Goal: Task Accomplishment & Management: Use online tool/utility

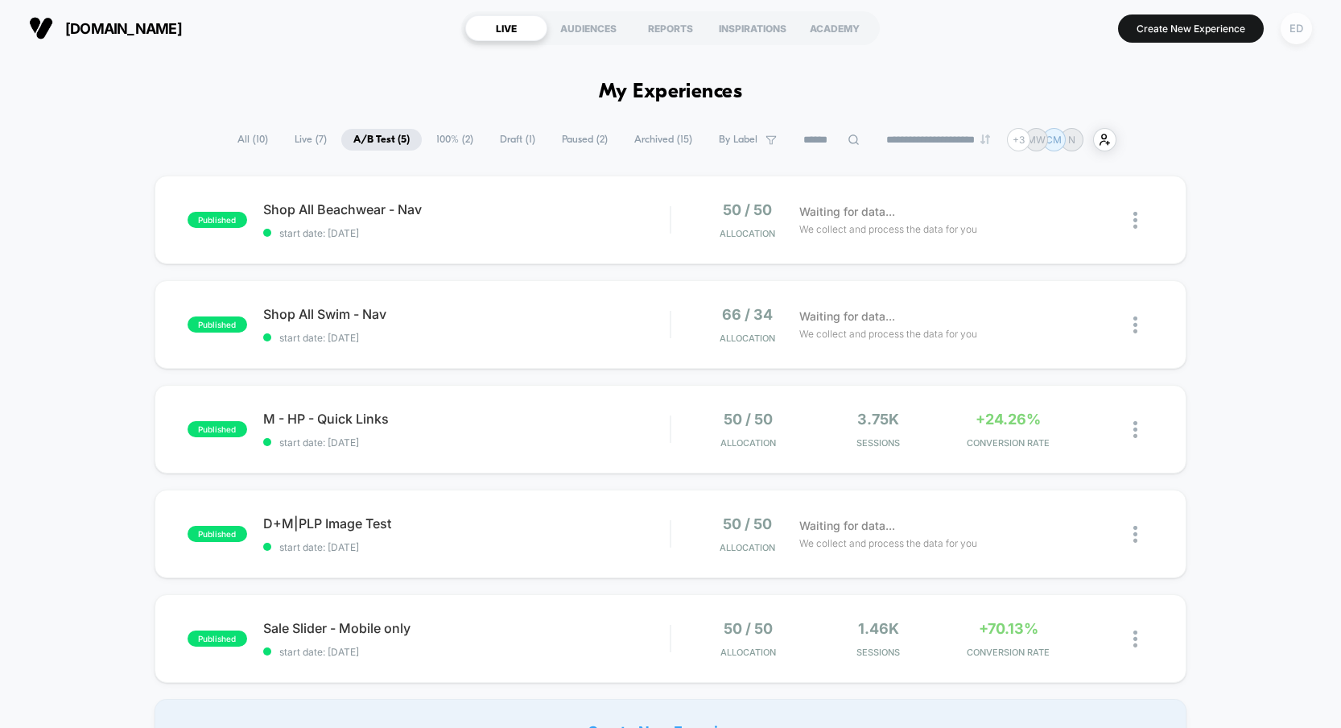
click at [1305, 35] on div "ED" at bounding box center [1296, 28] width 31 height 31
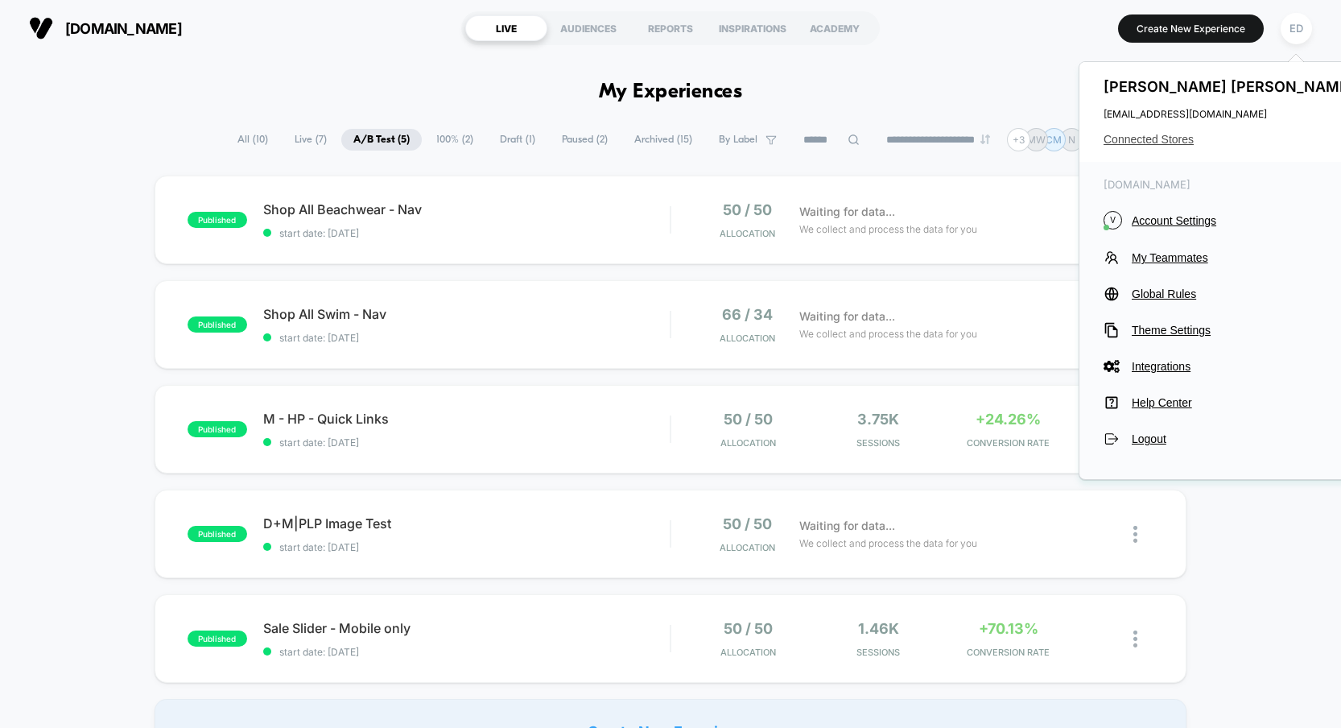
click at [1156, 141] on span "Connected Stores" at bounding box center [1231, 139] width 254 height 13
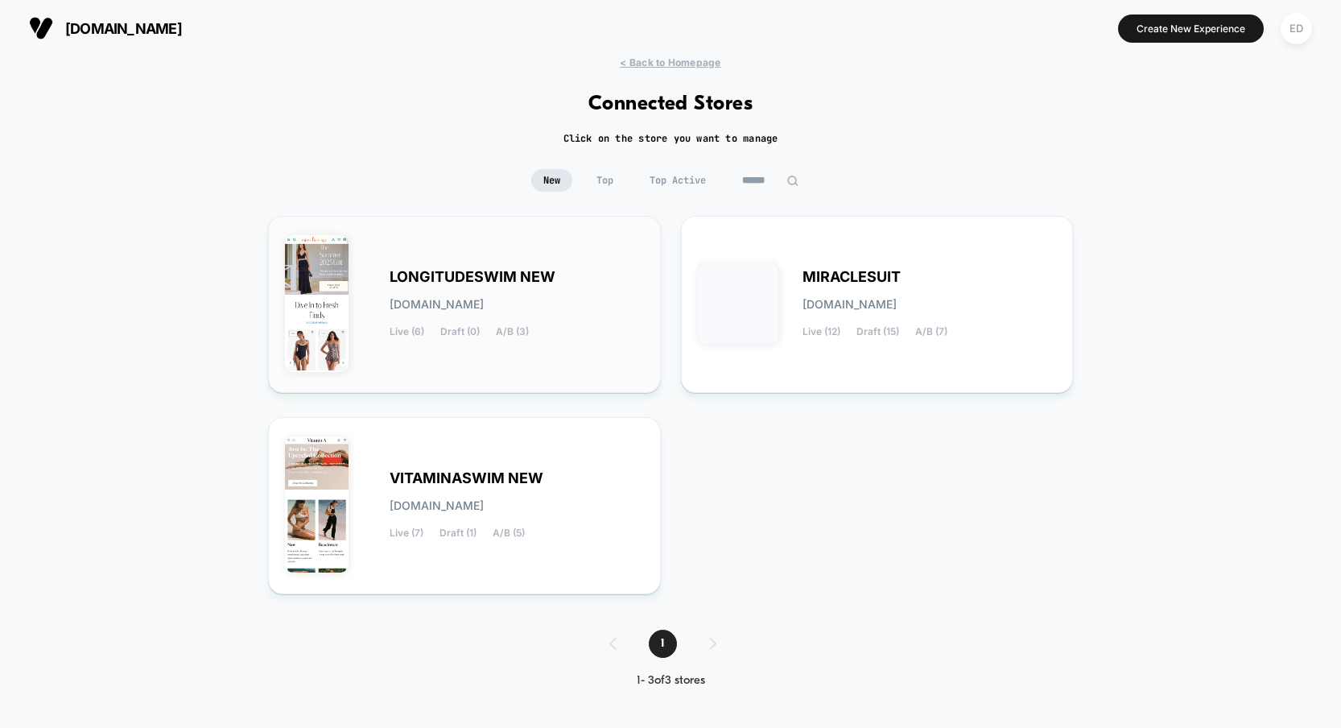
click at [501, 271] on span "LONGITUDESWIM NEW" at bounding box center [473, 276] width 166 height 11
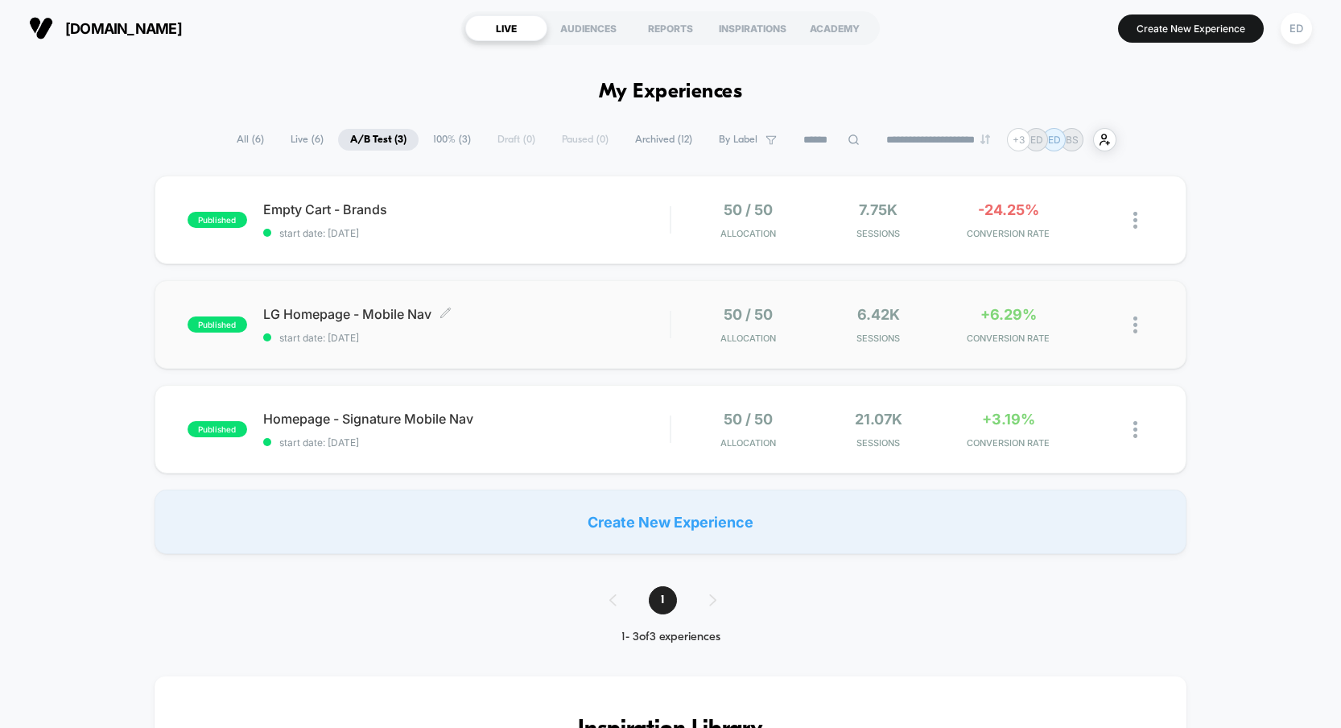
click at [395, 311] on span "LG Homepage - Mobile Nav Click to edit experience details" at bounding box center [466, 314] width 407 height 16
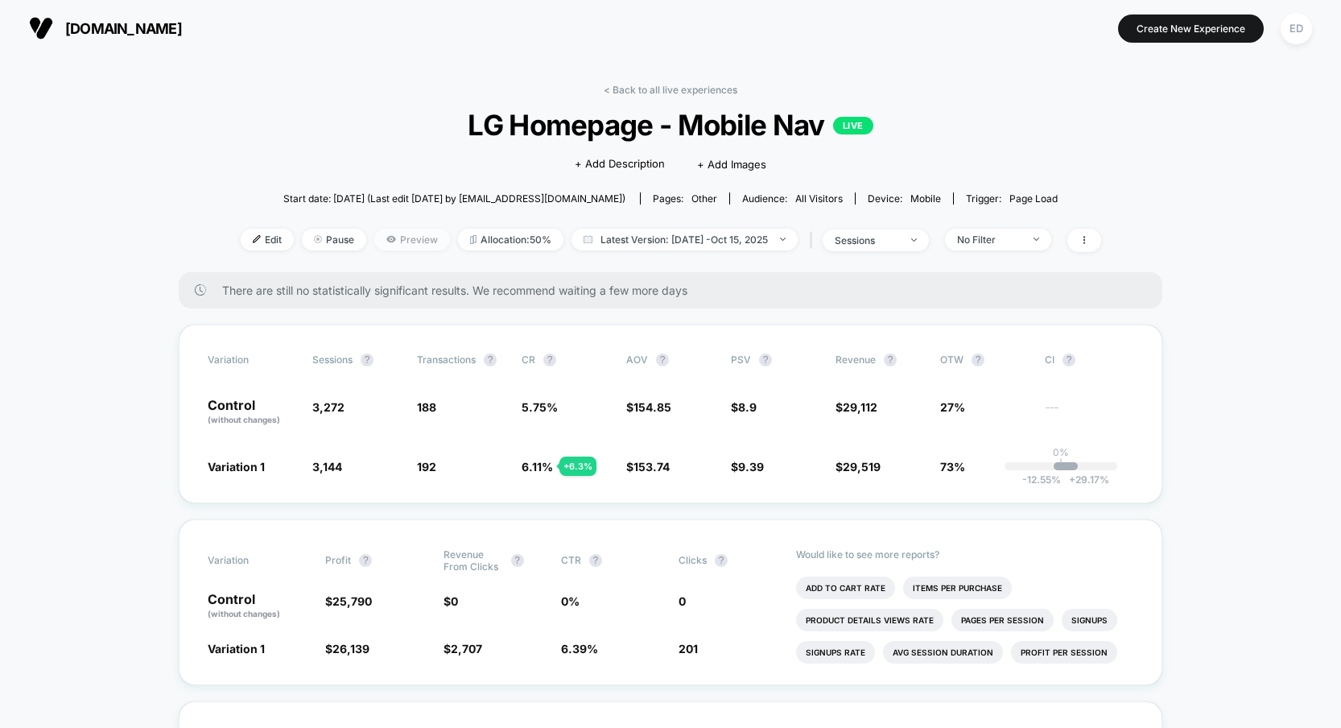
click at [405, 245] on span "Preview" at bounding box center [412, 240] width 76 height 22
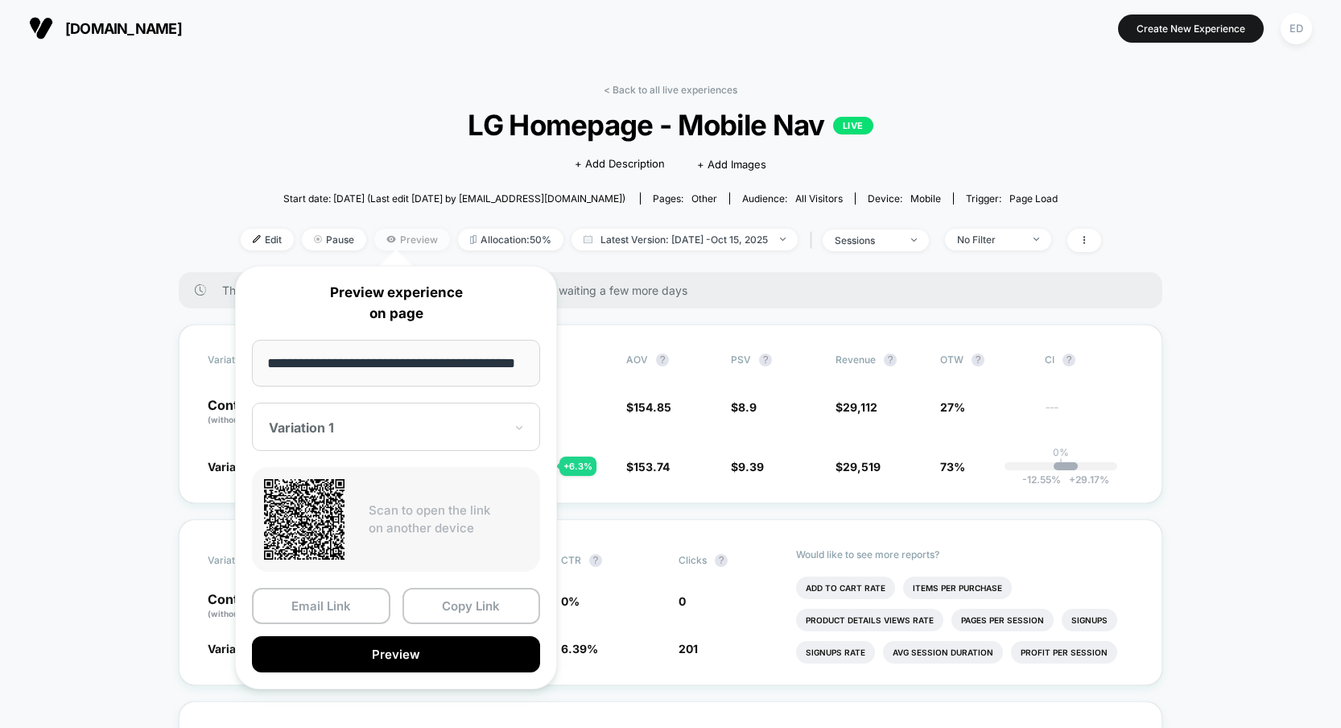
scroll to position [0, 43]
click at [401, 362] on input "**********" at bounding box center [396, 363] width 289 height 47
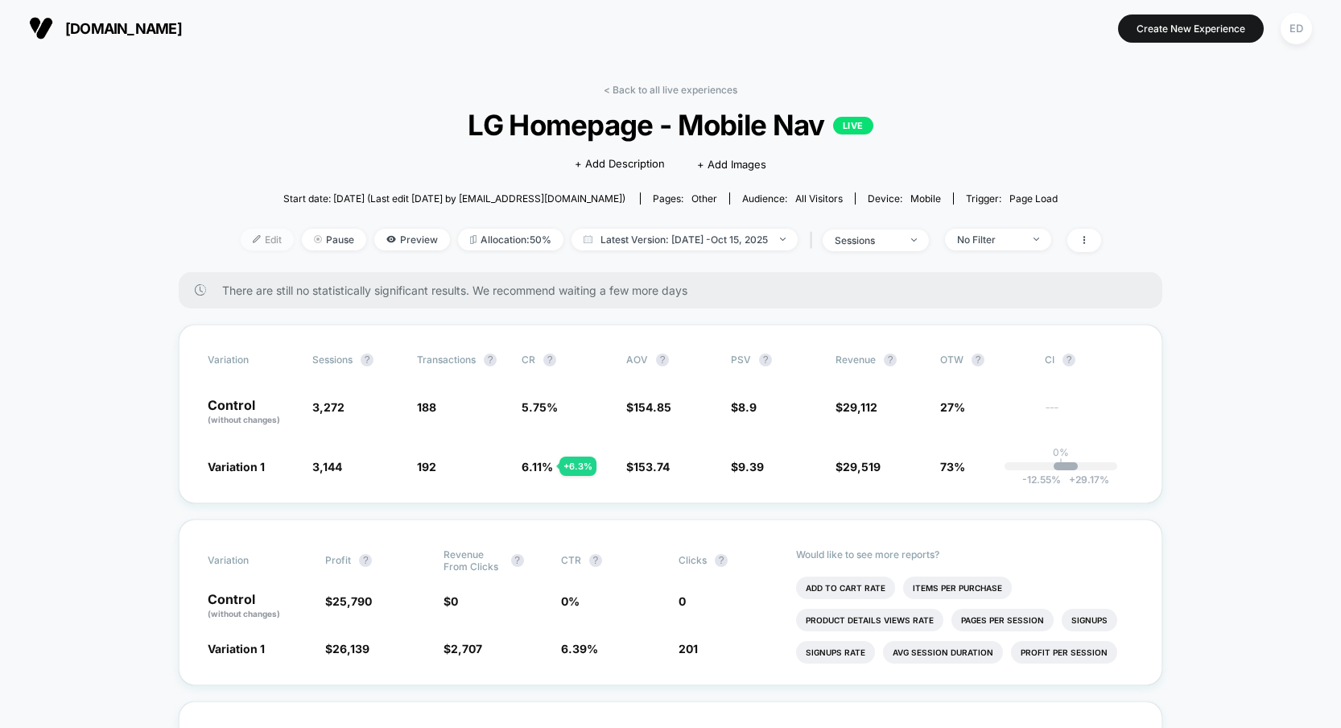
click at [257, 241] on span "Edit" at bounding box center [267, 240] width 53 height 22
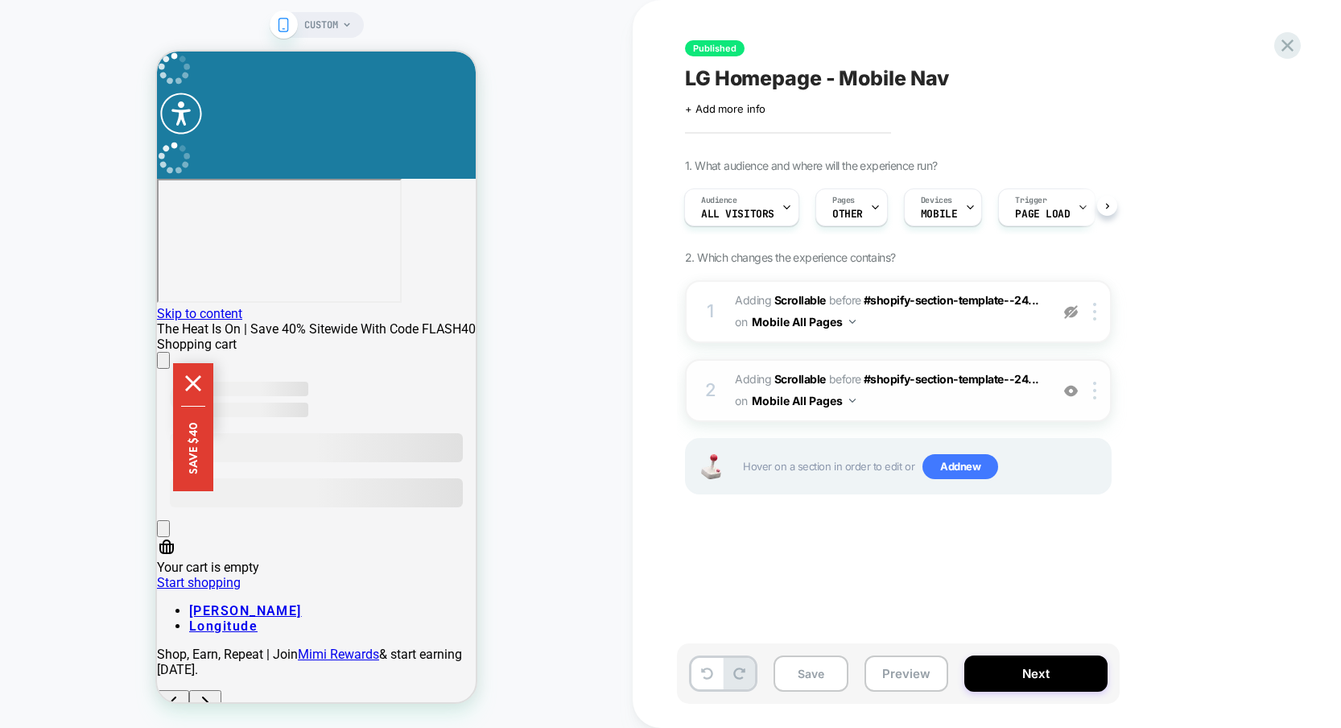
click at [1095, 404] on div "2 #_loomi_addon_1746730462873 Adding Scrollable BEFORE #shopify-section-templat…" at bounding box center [898, 390] width 427 height 63
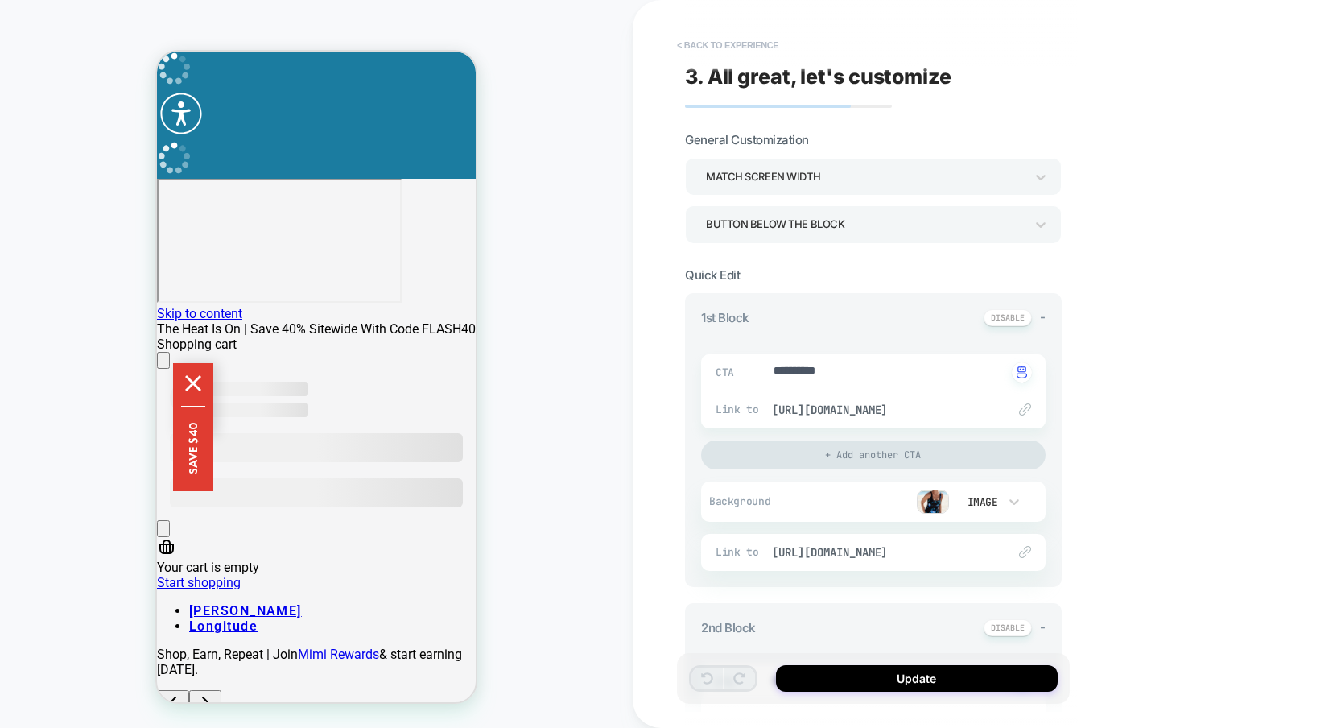
click at [691, 48] on button "< Back to experience" at bounding box center [728, 45] width 118 height 26
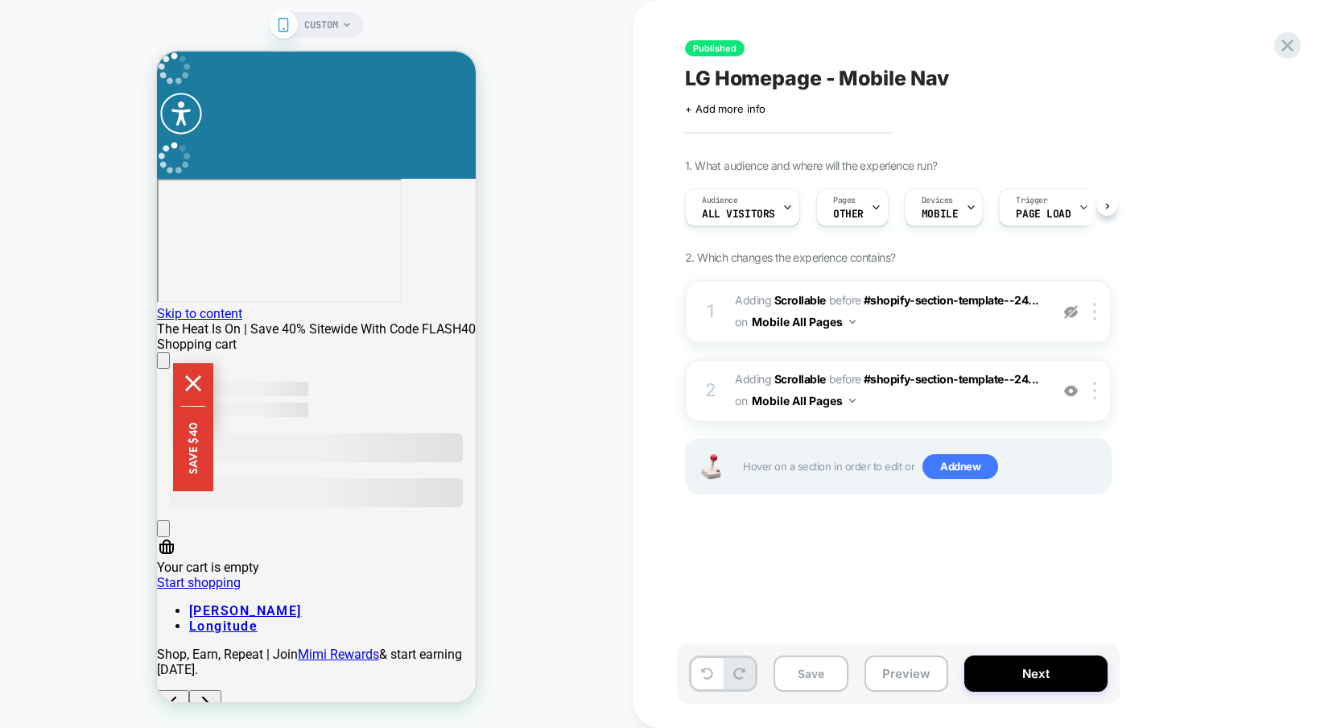
scroll to position [0, 1]
click at [1093, 393] on img at bounding box center [1094, 391] width 3 height 18
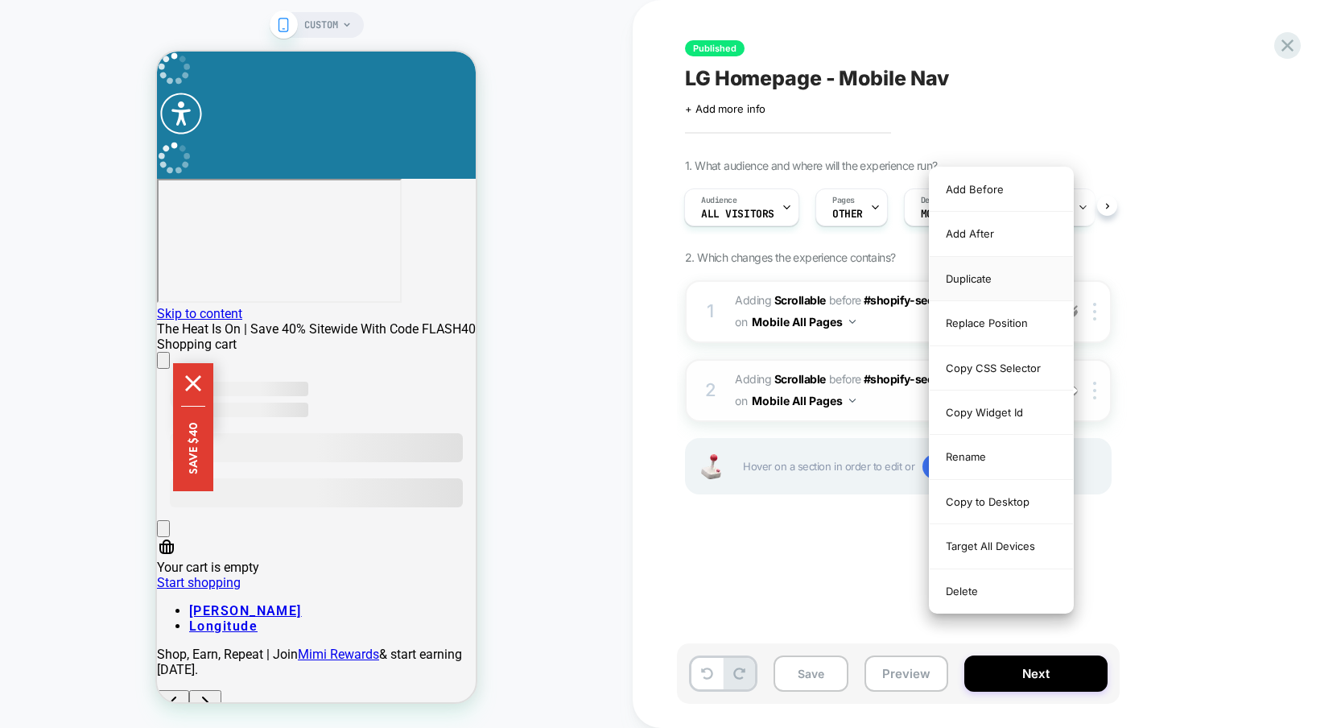
click at [985, 283] on div "Duplicate" at bounding box center [1001, 279] width 143 height 44
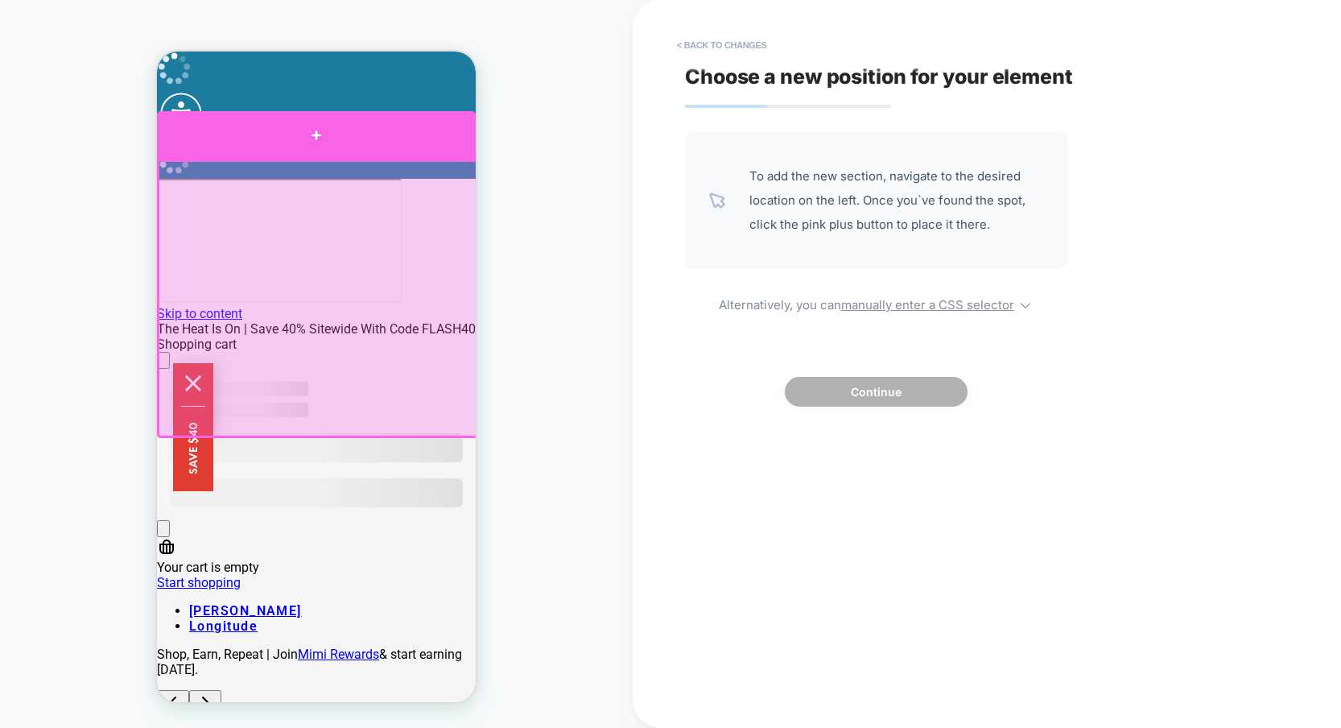
click at [383, 147] on div at bounding box center [316, 135] width 319 height 48
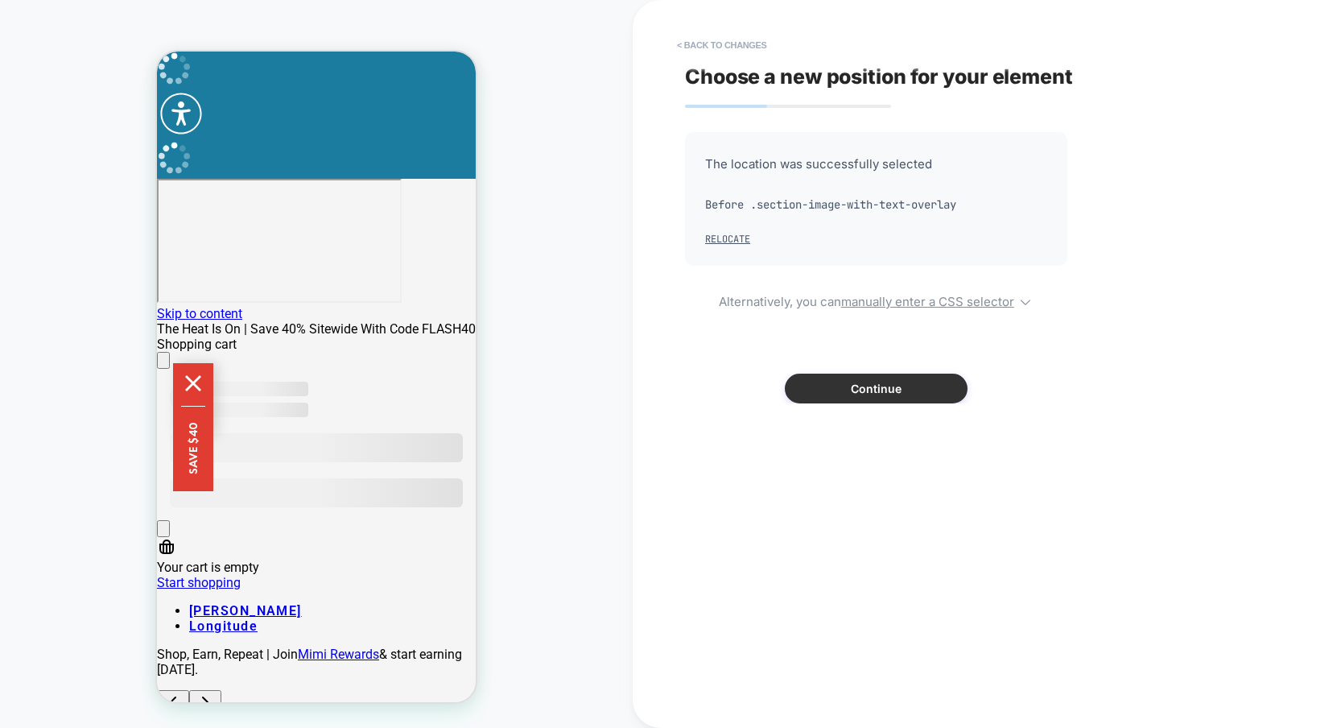
click at [892, 392] on button "Continue" at bounding box center [876, 389] width 183 height 30
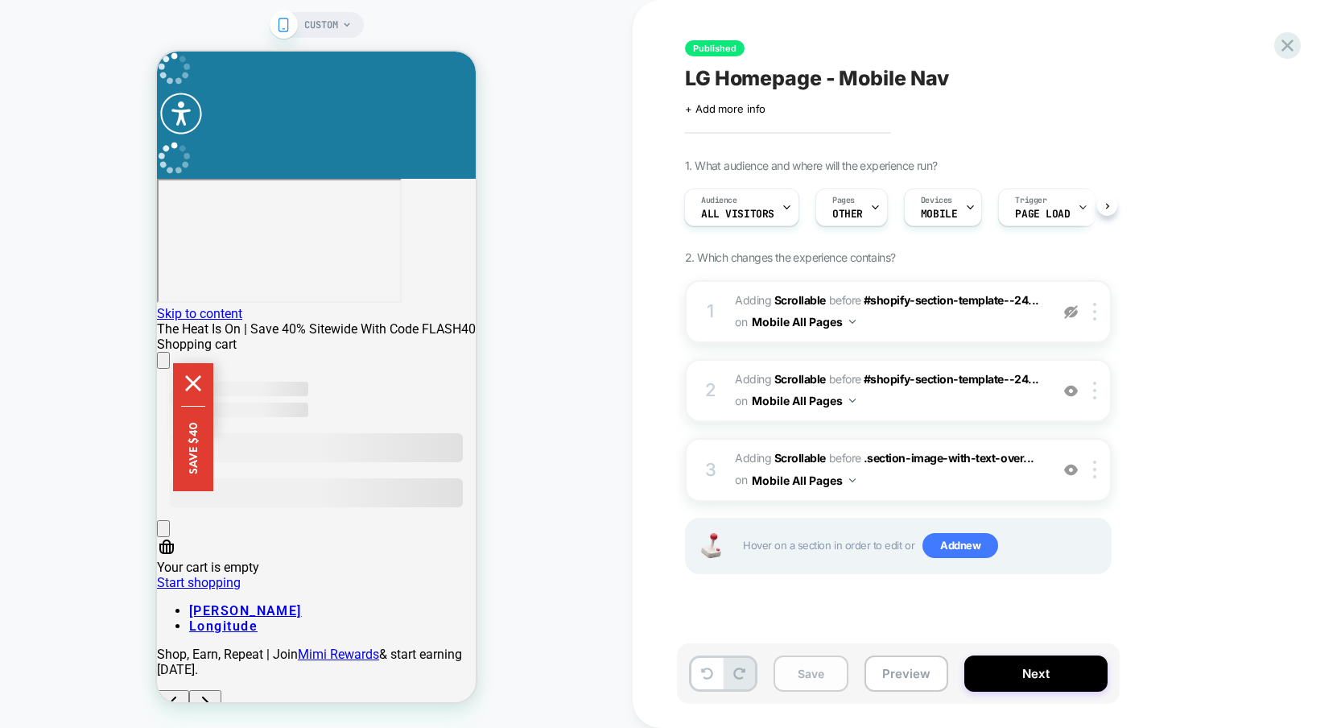
click at [810, 681] on button "Save" at bounding box center [811, 673] width 75 height 36
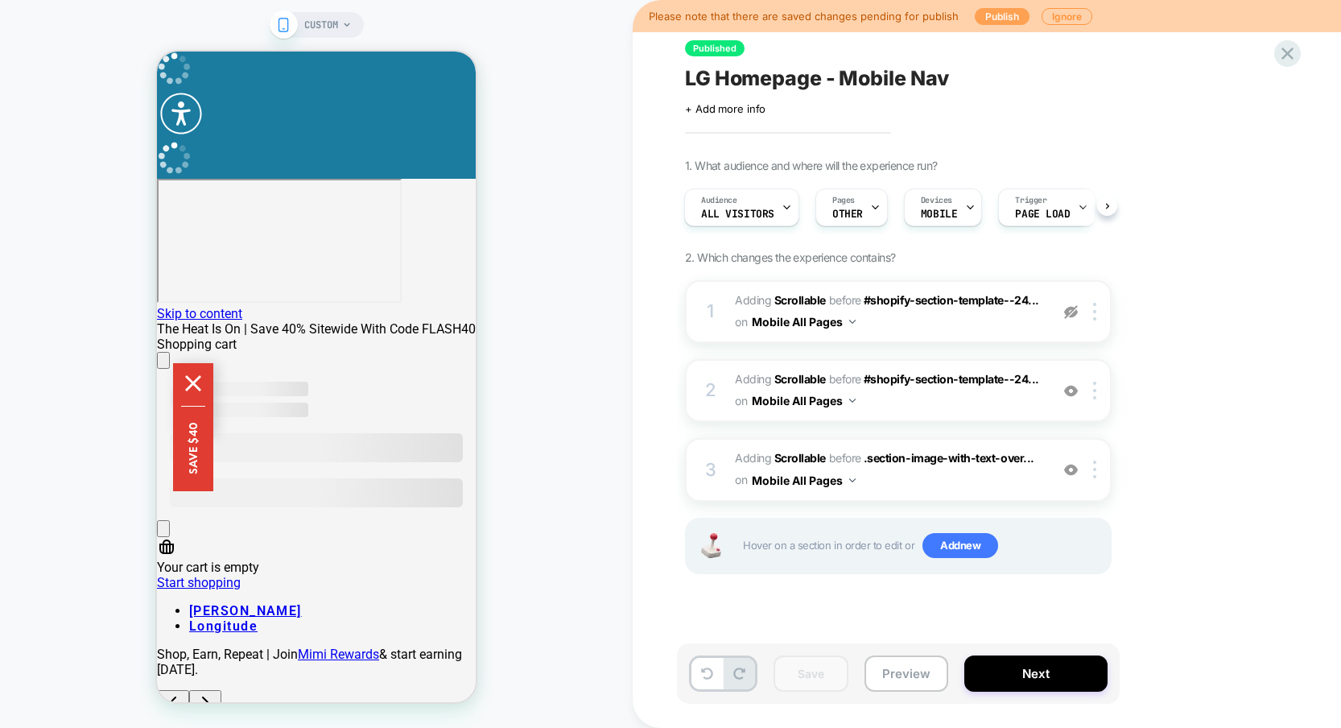
click at [990, 23] on button "Publish" at bounding box center [1002, 16] width 55 height 17
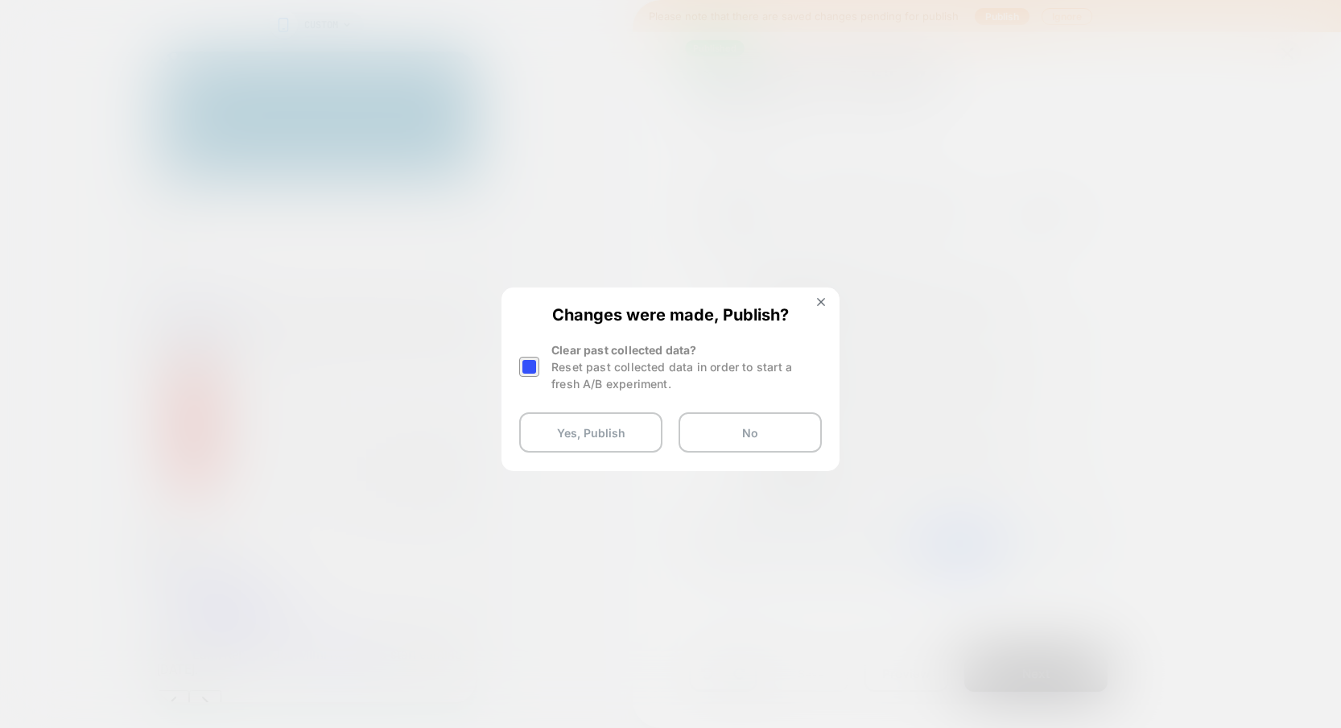
click at [534, 369] on div at bounding box center [529, 367] width 20 height 20
click at [572, 419] on button "Yes, Publish" at bounding box center [590, 432] width 143 height 40
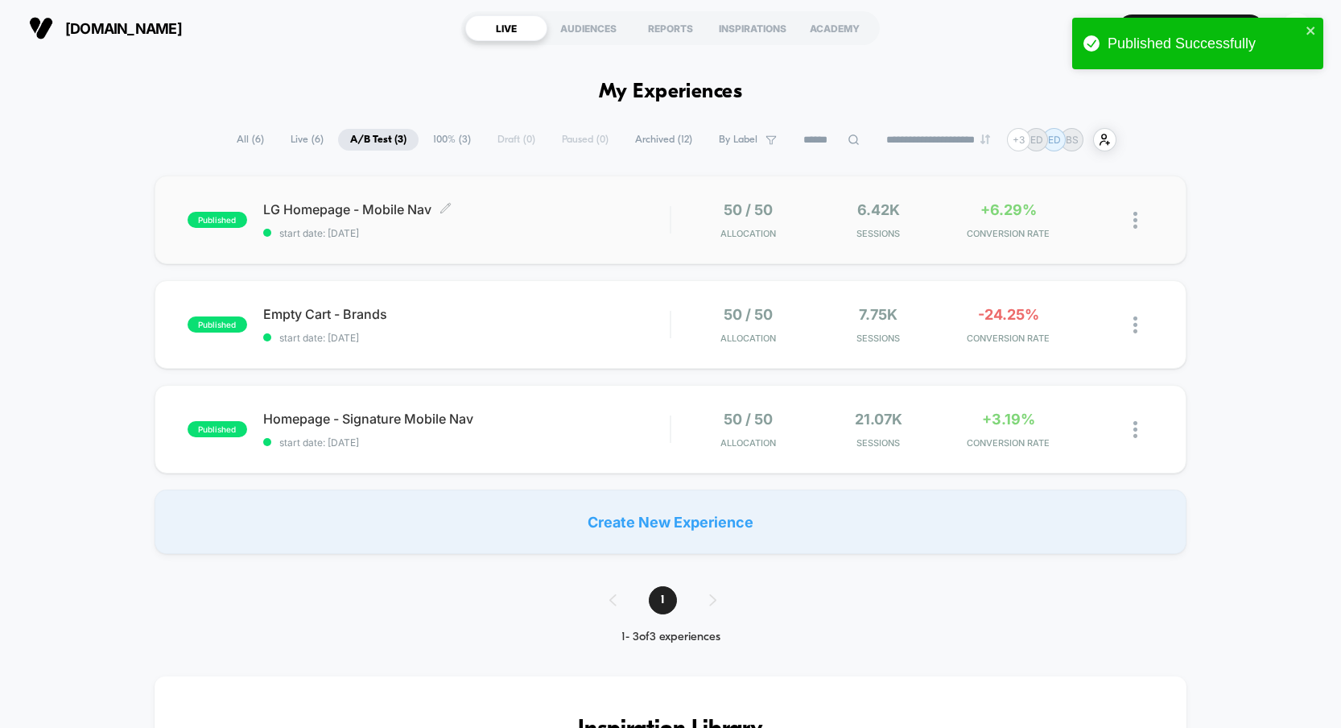
click at [394, 208] on span "LG Homepage - Mobile Nav Click to edit experience details" at bounding box center [466, 209] width 407 height 16
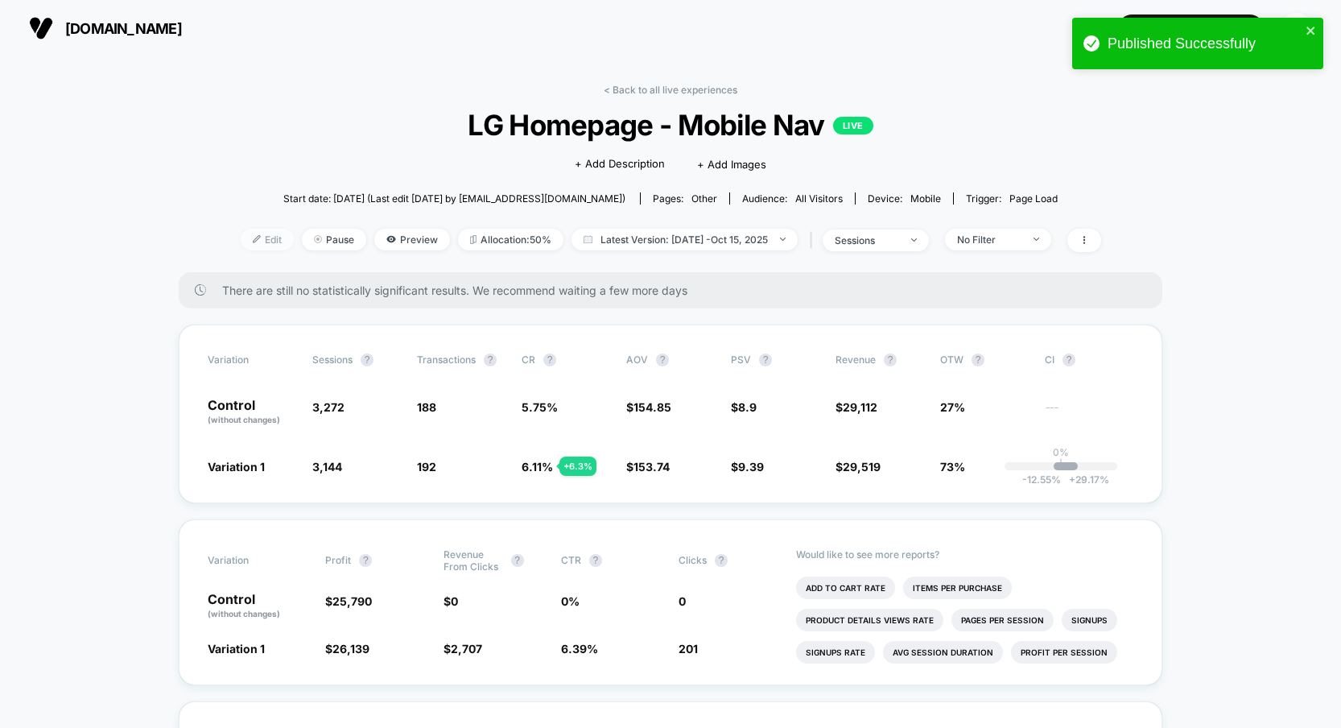
click at [253, 240] on img at bounding box center [257, 239] width 8 height 8
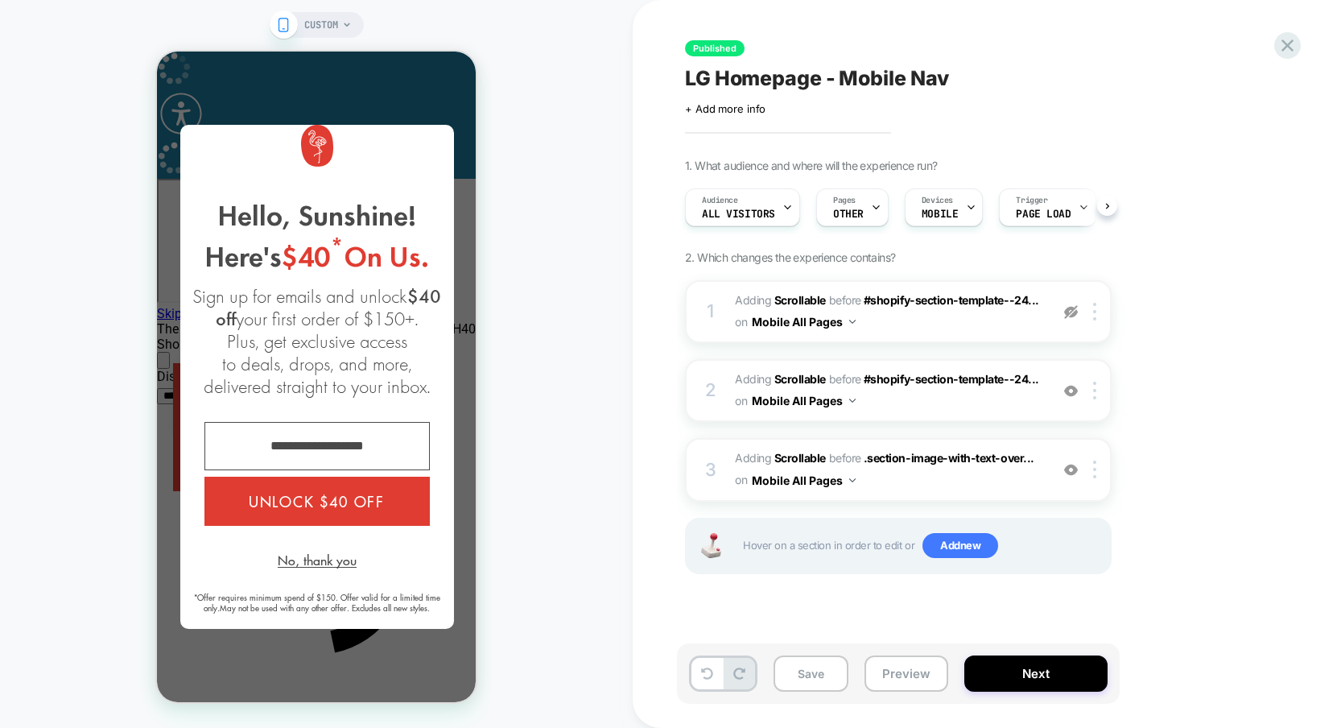
scroll to position [0, 1]
click at [261, 556] on div "No, thank you" at bounding box center [316, 559] width 225 height 18
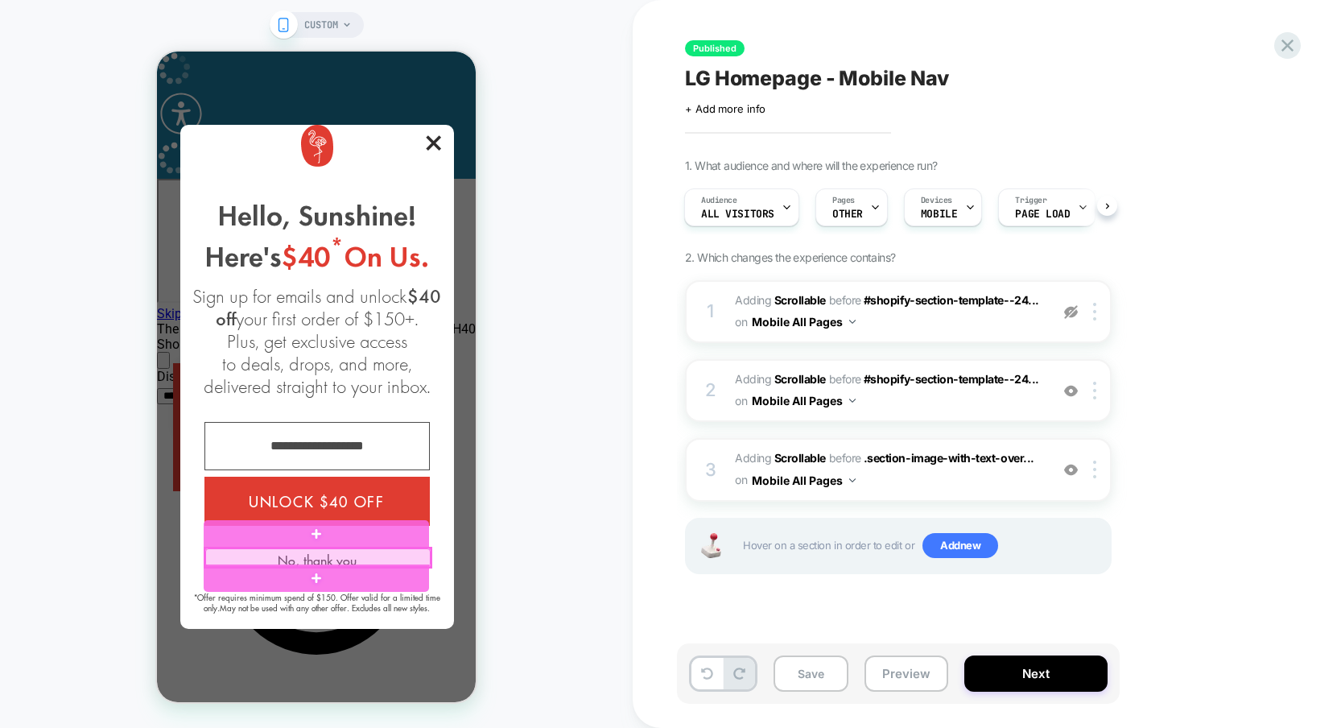
click at [282, 557] on div at bounding box center [317, 557] width 225 height 19
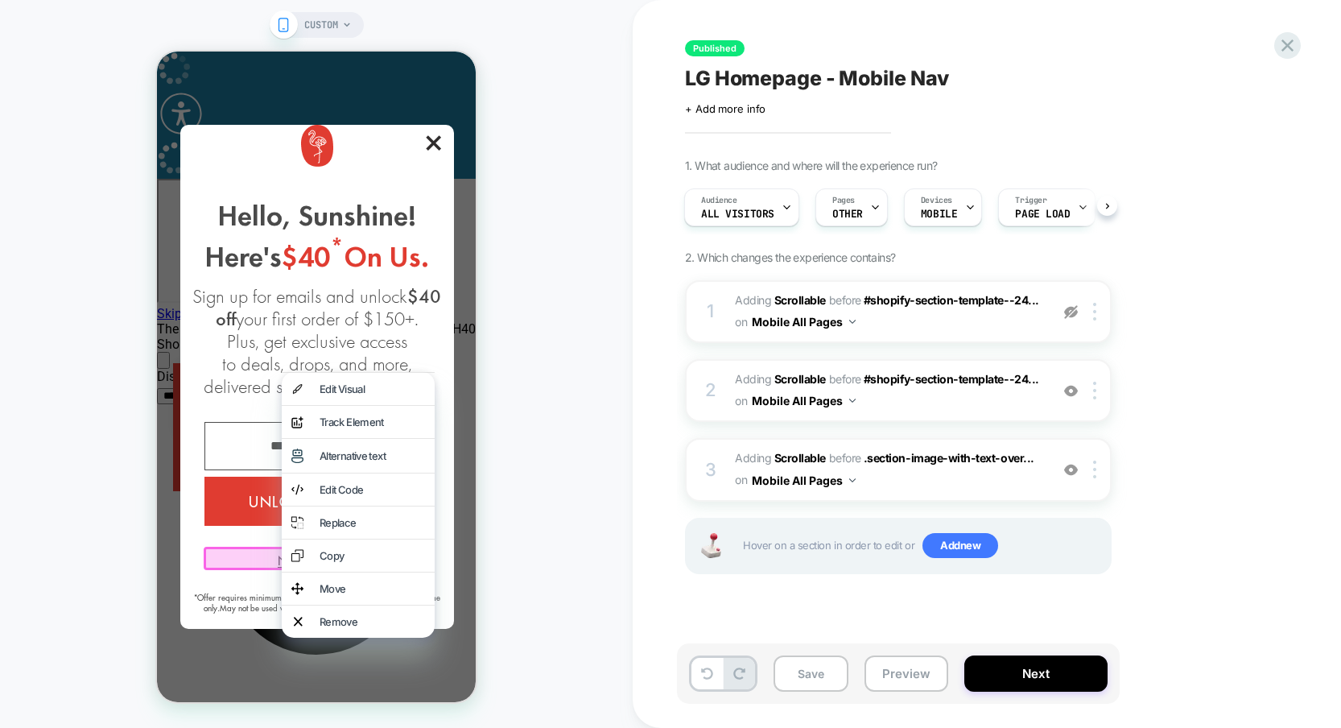
click at [254, 550] on div at bounding box center [319, 558] width 230 height 23
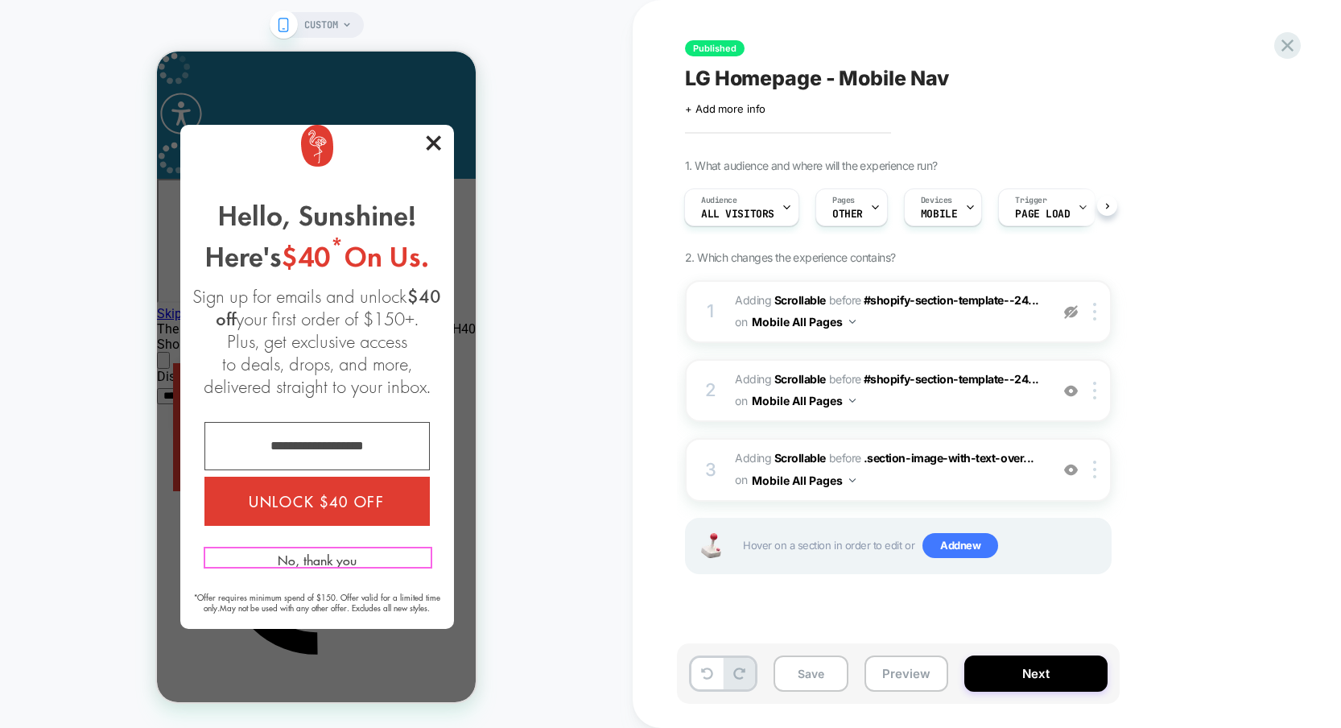
click at [293, 558] on div at bounding box center [317, 557] width 225 height 19
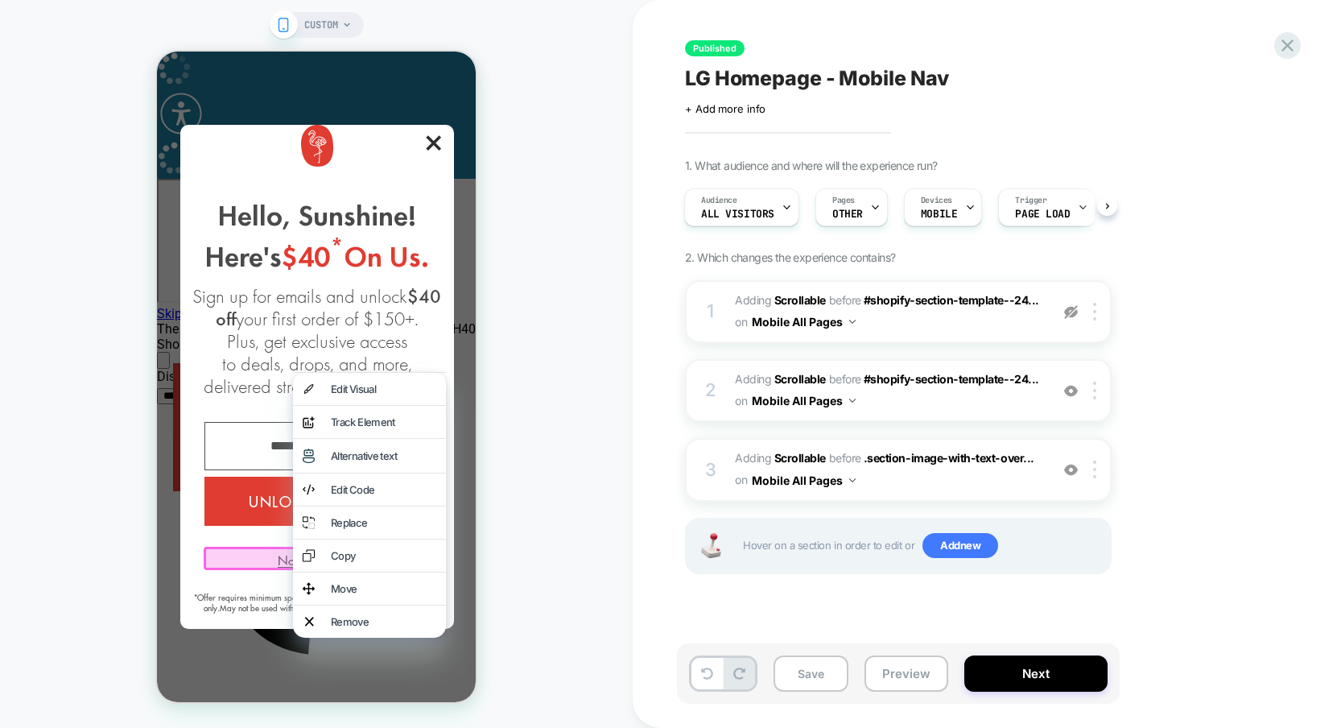
click at [404, 194] on div "Hello, sunshine! Here's $40 * on us. Sign up for emails and unlock $40 off your…" at bounding box center [317, 377] width 274 height 504
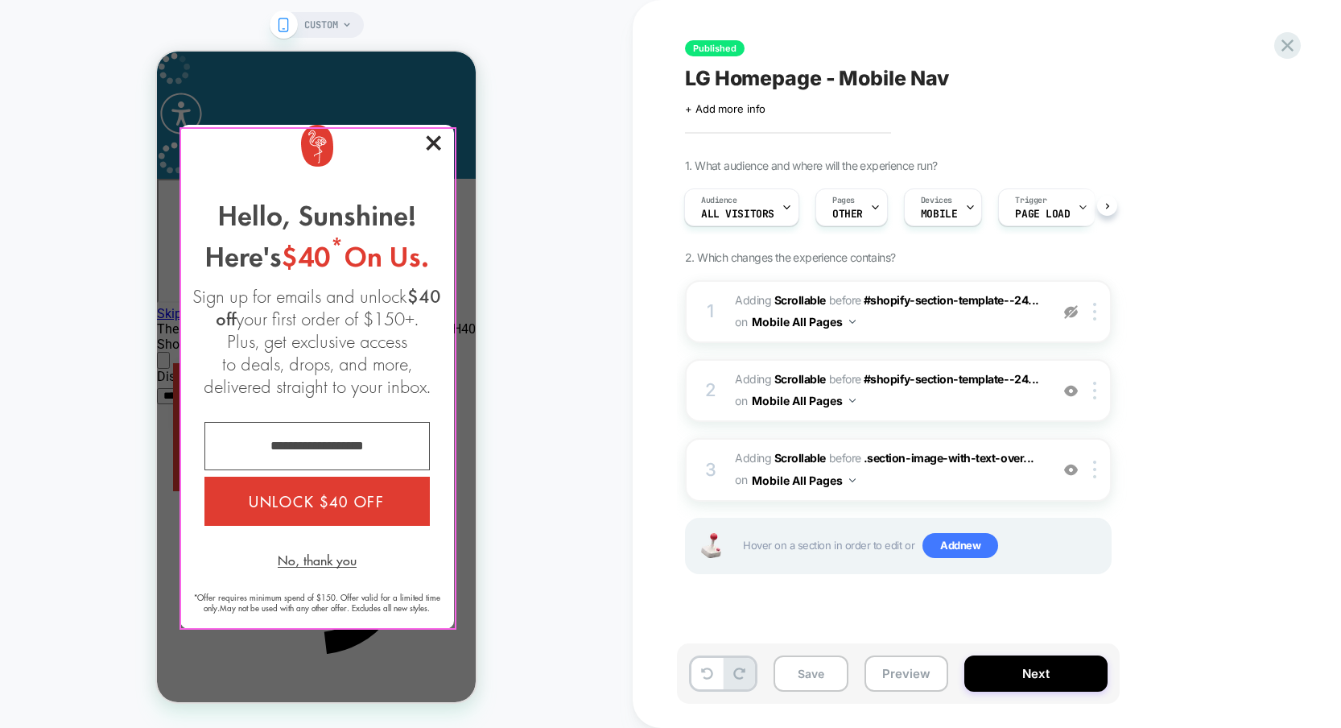
click at [436, 145] on div at bounding box center [318, 378] width 274 height 499
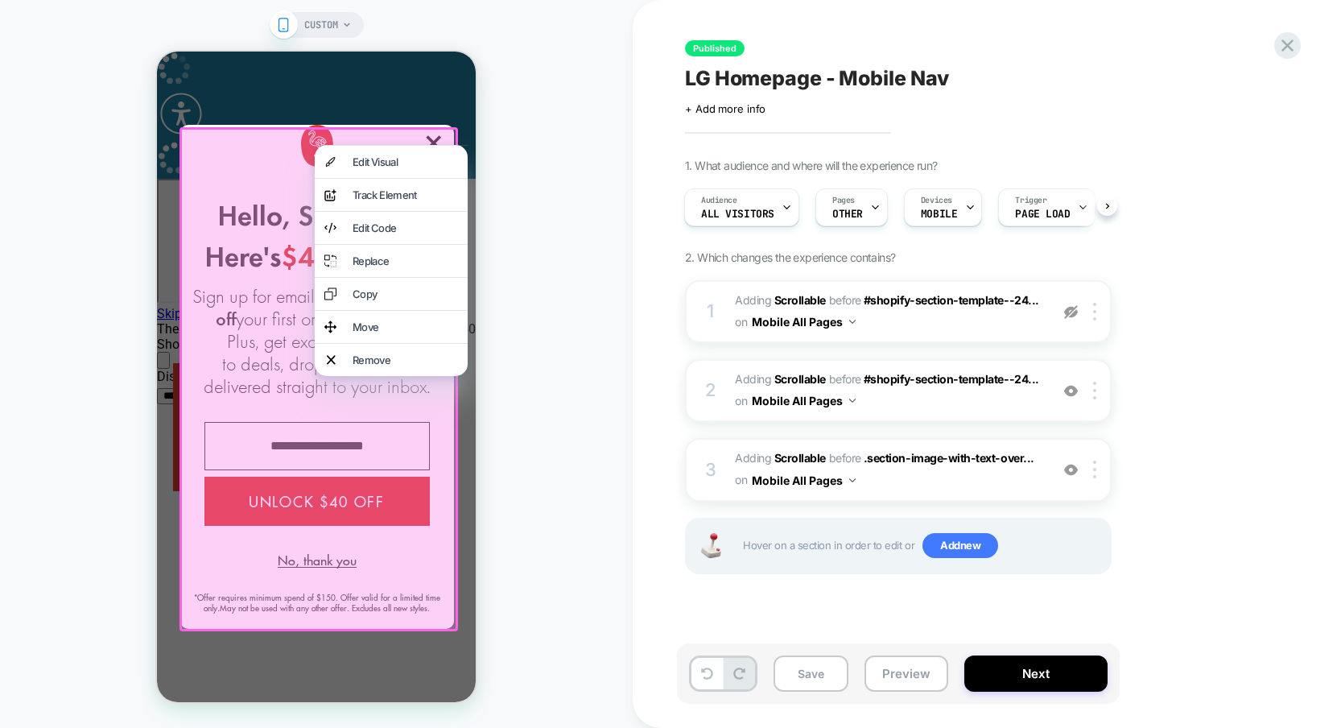
click at [507, 130] on div "CUSTOM" at bounding box center [316, 364] width 633 height 696
drag, startPoint x: 534, startPoint y: 184, endPoint x: 517, endPoint y: 201, distance: 24.5
click at [535, 184] on div "CUSTOM" at bounding box center [316, 364] width 633 height 696
click at [395, 376] on div "Remove" at bounding box center [391, 360] width 153 height 32
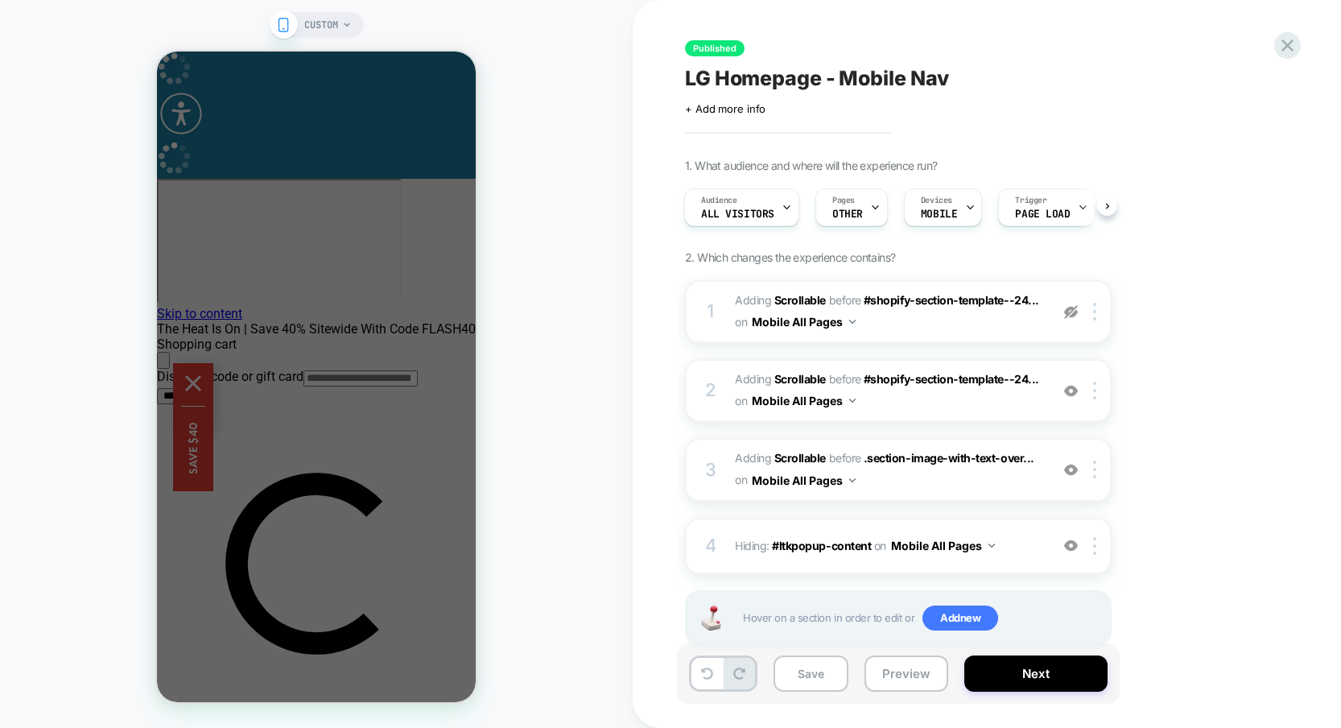
click at [604, 409] on div "CUSTOM" at bounding box center [316, 364] width 633 height 696
click at [1301, 40] on div "Published LG Homepage - Mobile Nav Click to edit experience details + Add more …" at bounding box center [987, 364] width 708 height 728
click at [1293, 42] on icon at bounding box center [1288, 46] width 22 height 22
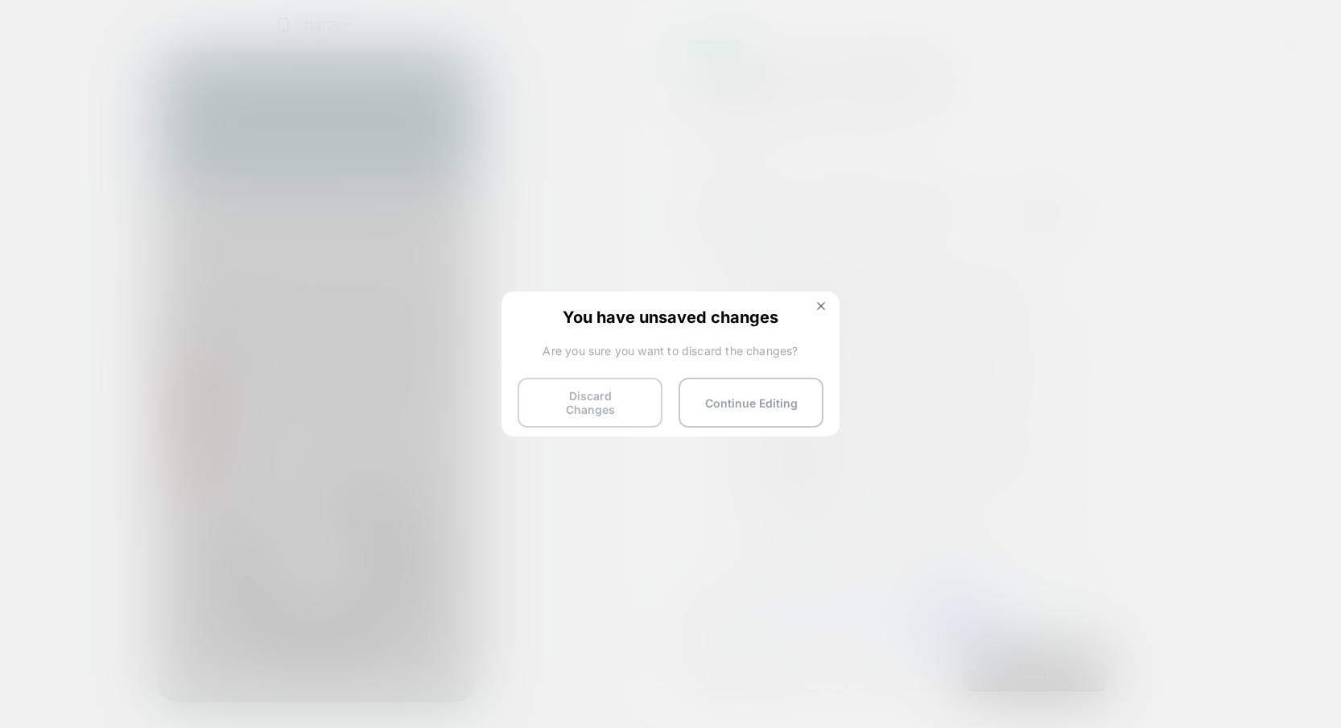
click at [593, 402] on button "Discard Changes" at bounding box center [590, 403] width 145 height 50
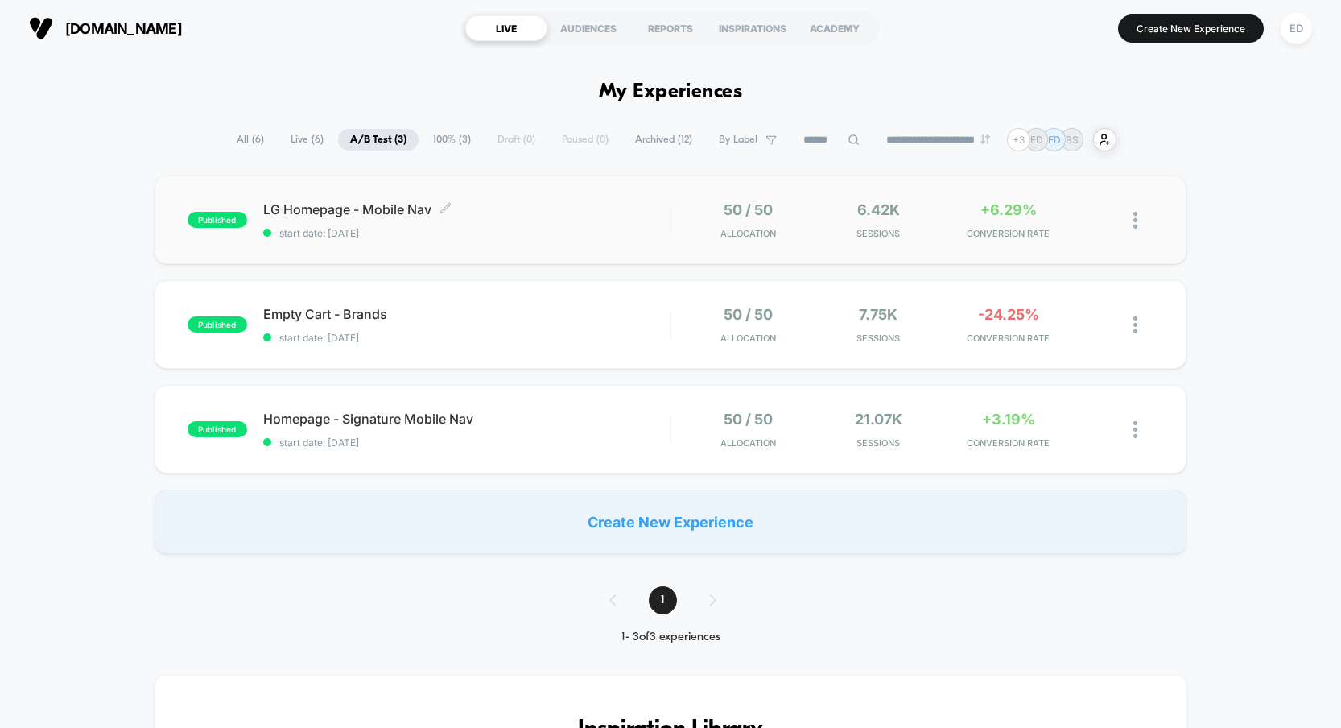
click at [365, 211] on span "LG Homepage - Mobile Nav Click to edit experience details" at bounding box center [466, 209] width 407 height 16
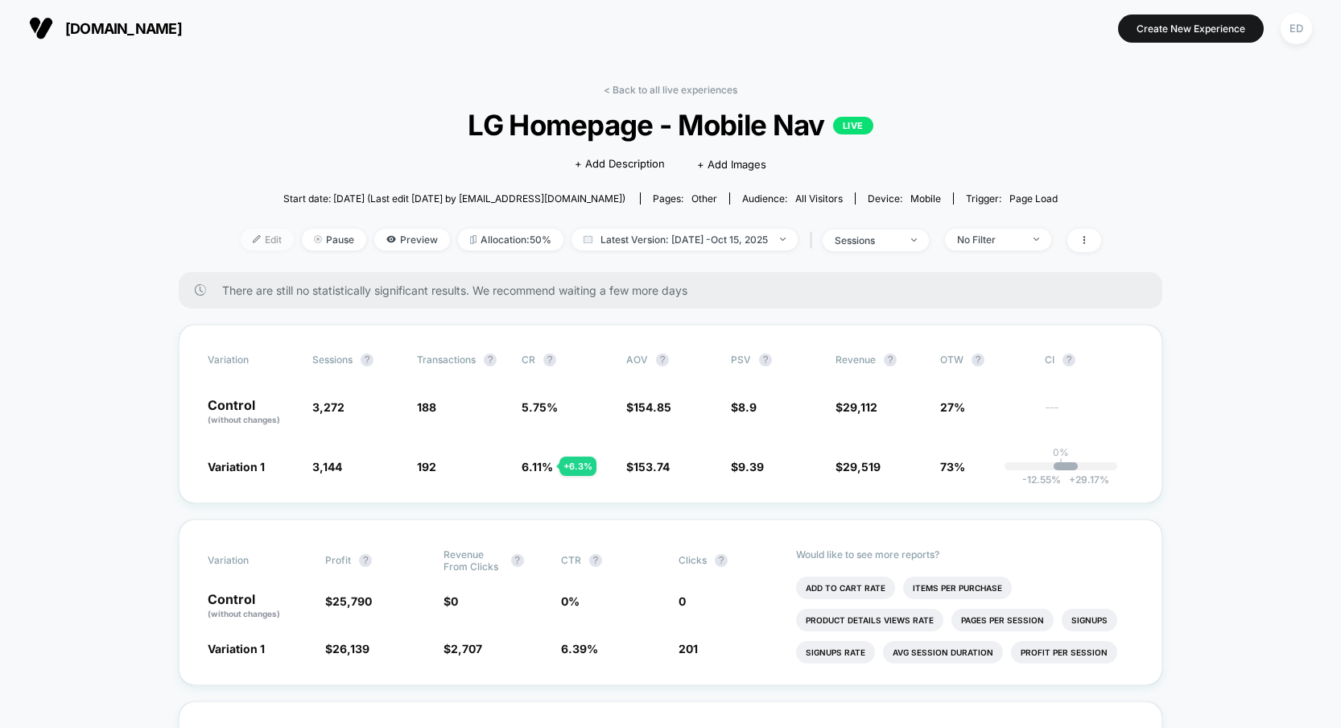
click at [257, 241] on span "Edit" at bounding box center [267, 240] width 53 height 22
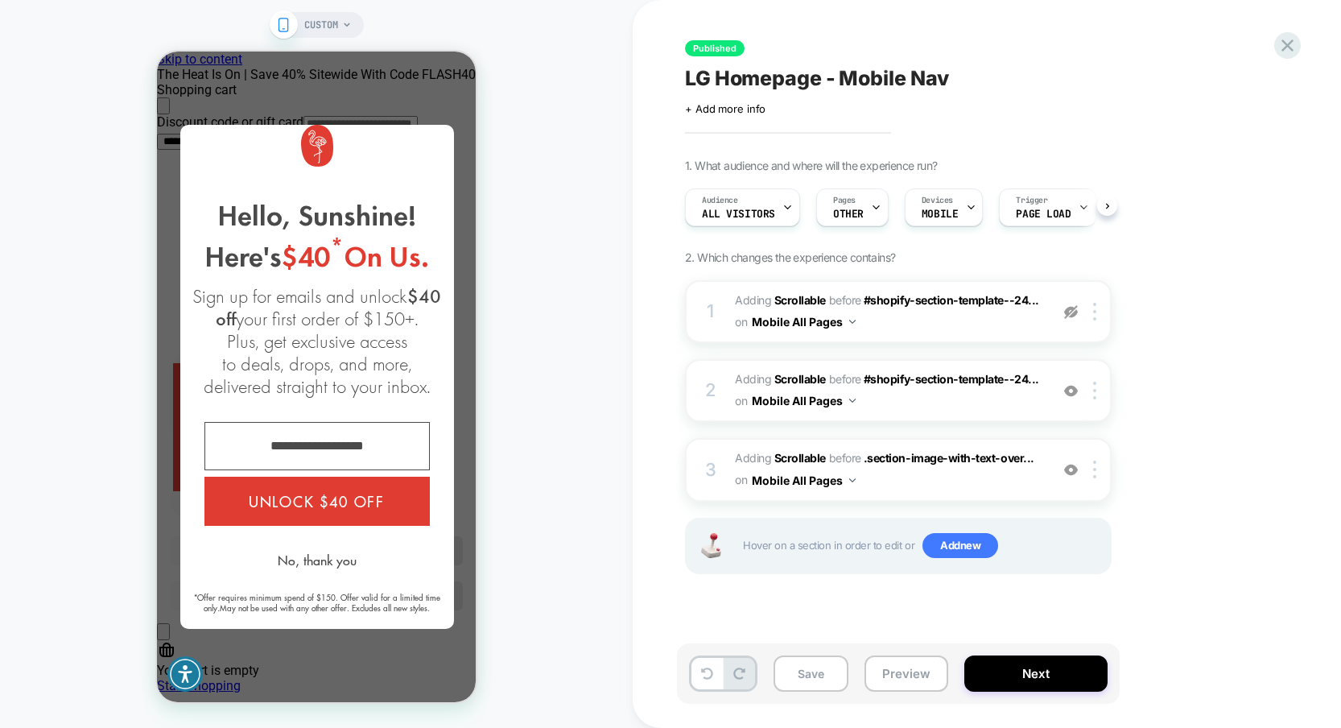
scroll to position [0, 1]
click at [327, 555] on button "No, thank you" at bounding box center [317, 560] width 79 height 14
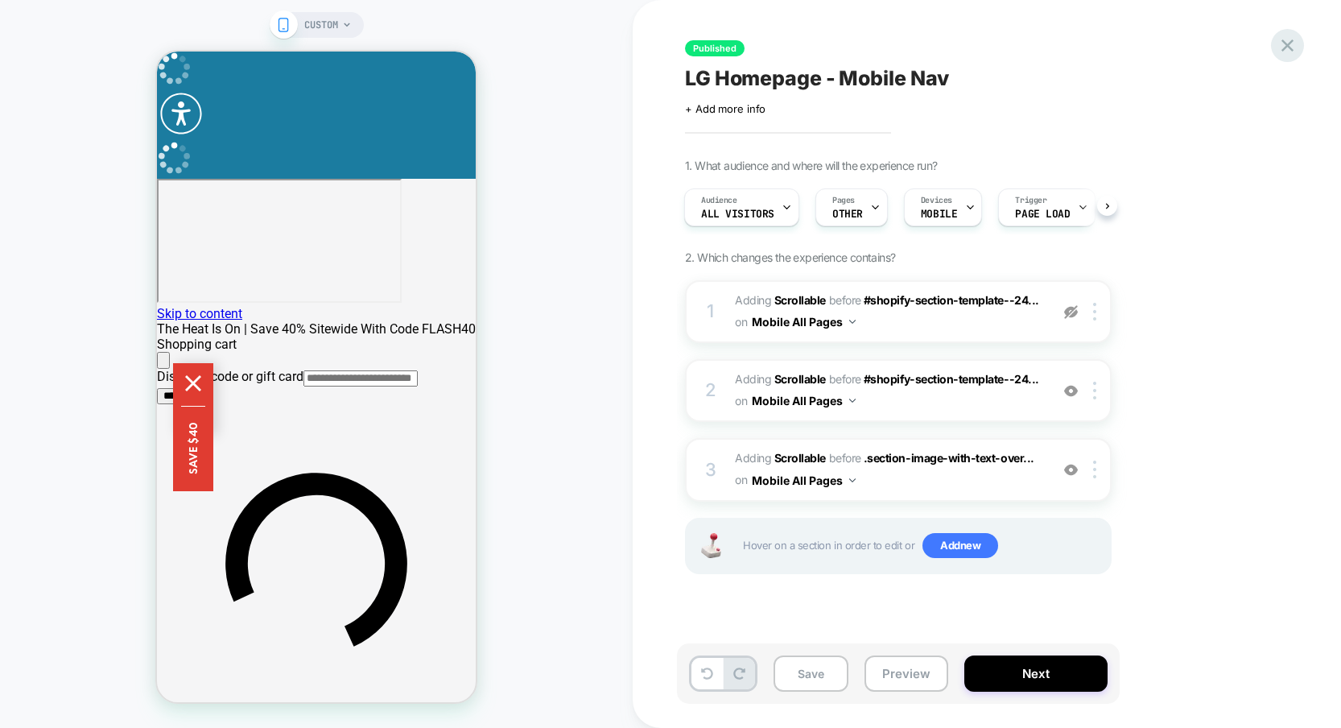
click at [1292, 48] on icon at bounding box center [1288, 45] width 12 height 12
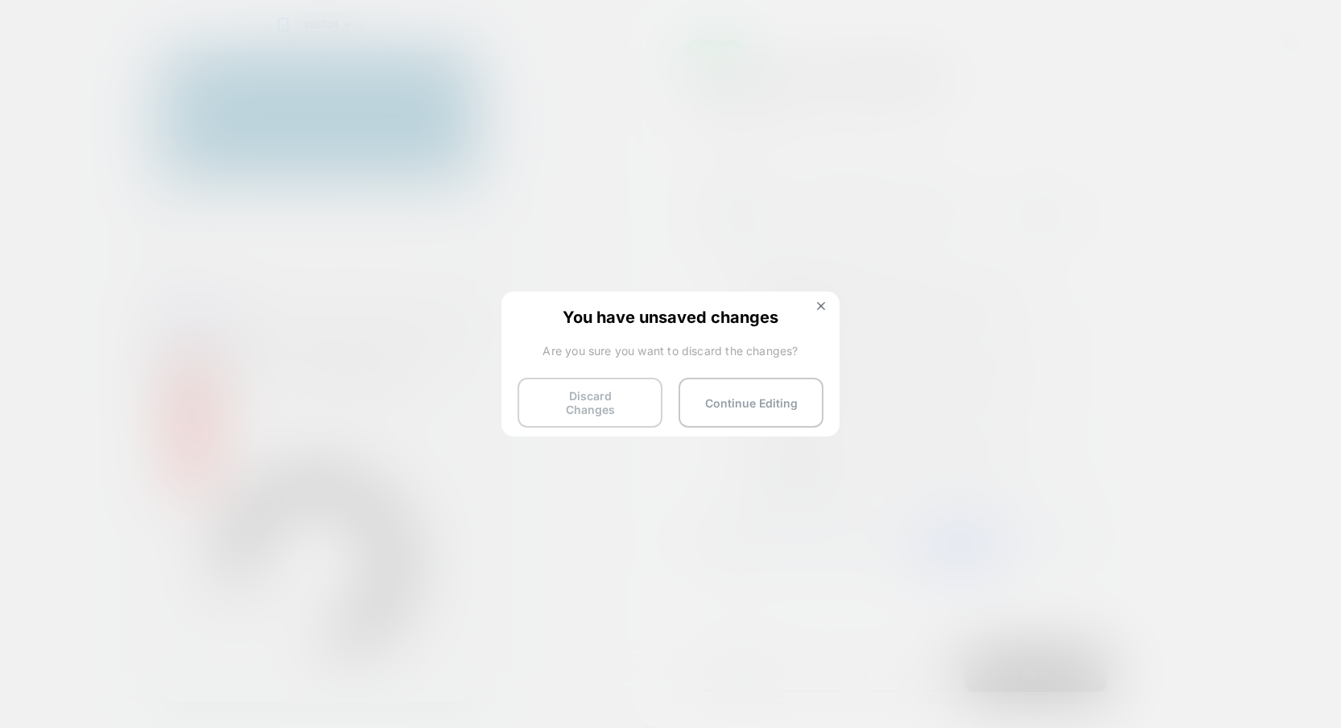
click at [584, 396] on button "Discard Changes" at bounding box center [590, 403] width 145 height 50
